Goal: Book appointment/travel/reservation

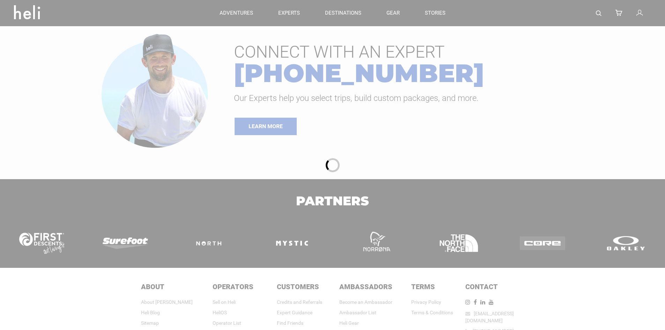
type input "Bike"
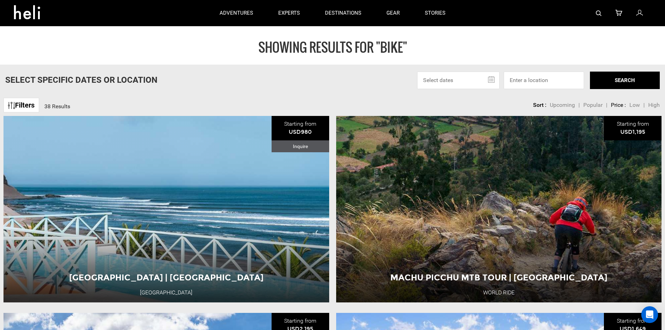
click at [465, 80] on input "text" at bounding box center [458, 80] width 82 height 17
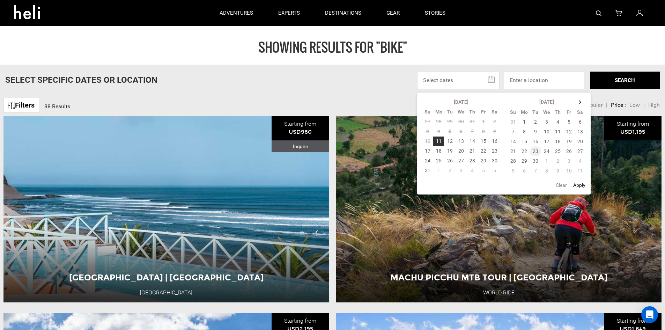
click at [537, 151] on td "23" at bounding box center [535, 151] width 11 height 10
click at [545, 149] on td "24" at bounding box center [546, 151] width 11 height 10
click at [581, 185] on button "Apply" at bounding box center [579, 185] width 16 height 13
type input "[DATE] - [DATE]"
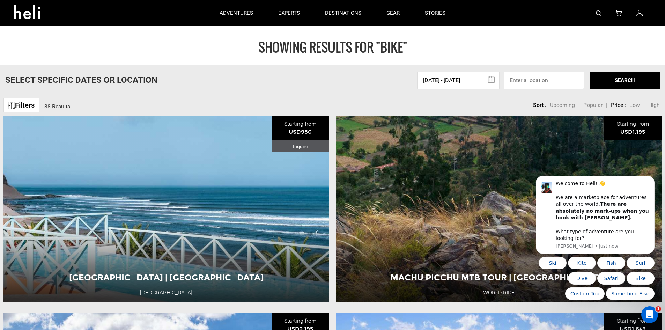
click at [566, 81] on input at bounding box center [544, 80] width 80 height 17
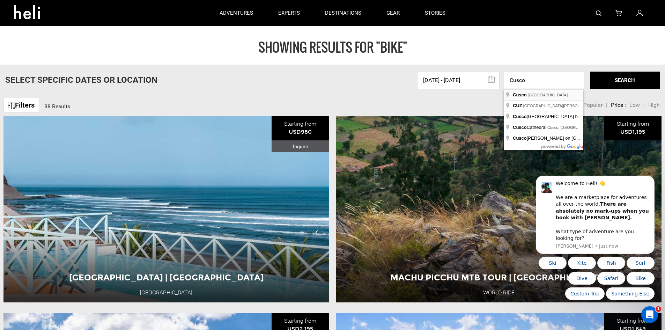
type input "Cusco, [GEOGRAPHIC_DATA]"
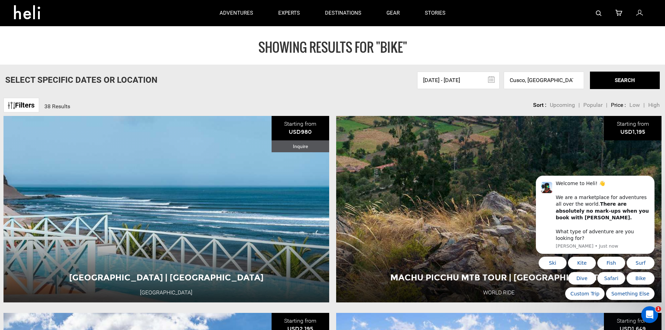
click at [618, 77] on button "SEARCH" at bounding box center [625, 80] width 70 height 17
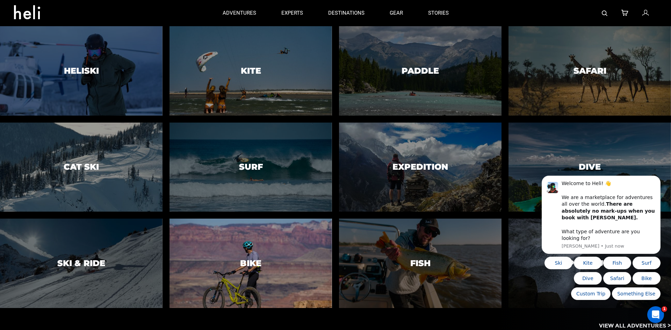
click at [261, 252] on div at bounding box center [251, 263] width 166 height 91
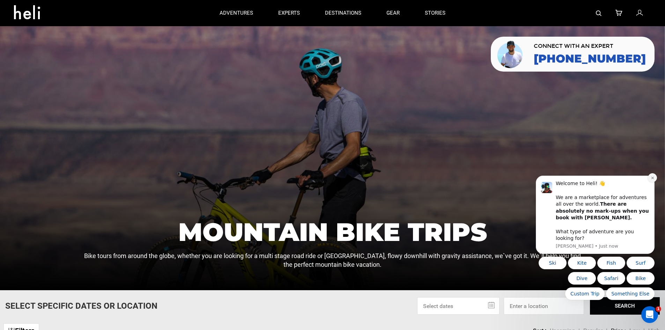
click at [652, 180] on icon "Dismiss notification" at bounding box center [653, 178] width 4 height 4
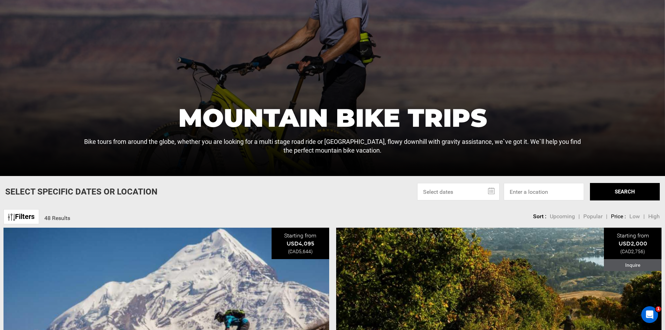
scroll to position [210, 0]
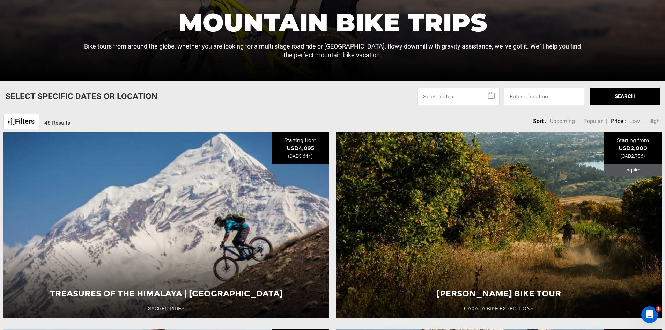
click at [490, 97] on input "text" at bounding box center [458, 96] width 82 height 17
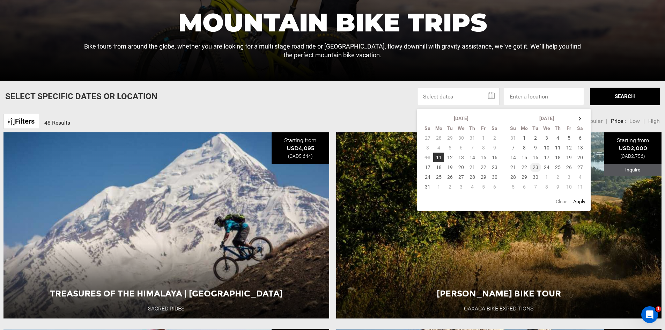
click at [536, 168] on td "23" at bounding box center [535, 167] width 11 height 10
click at [545, 167] on td "24" at bounding box center [546, 167] width 11 height 10
click at [584, 202] on button "Apply" at bounding box center [579, 201] width 16 height 13
type input "[DATE] - [DATE]"
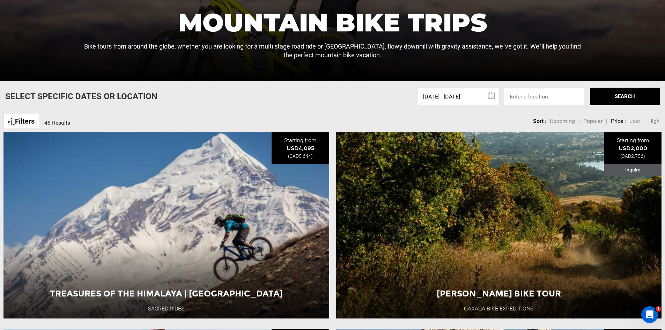
click at [626, 95] on button "SEARCH" at bounding box center [625, 96] width 70 height 17
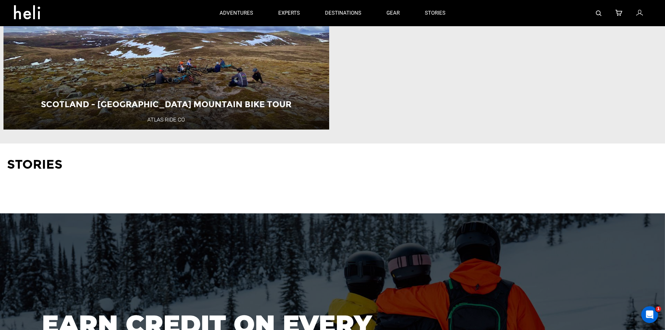
scroll to position [524, 0]
